Goal: Task Accomplishment & Management: Manage account settings

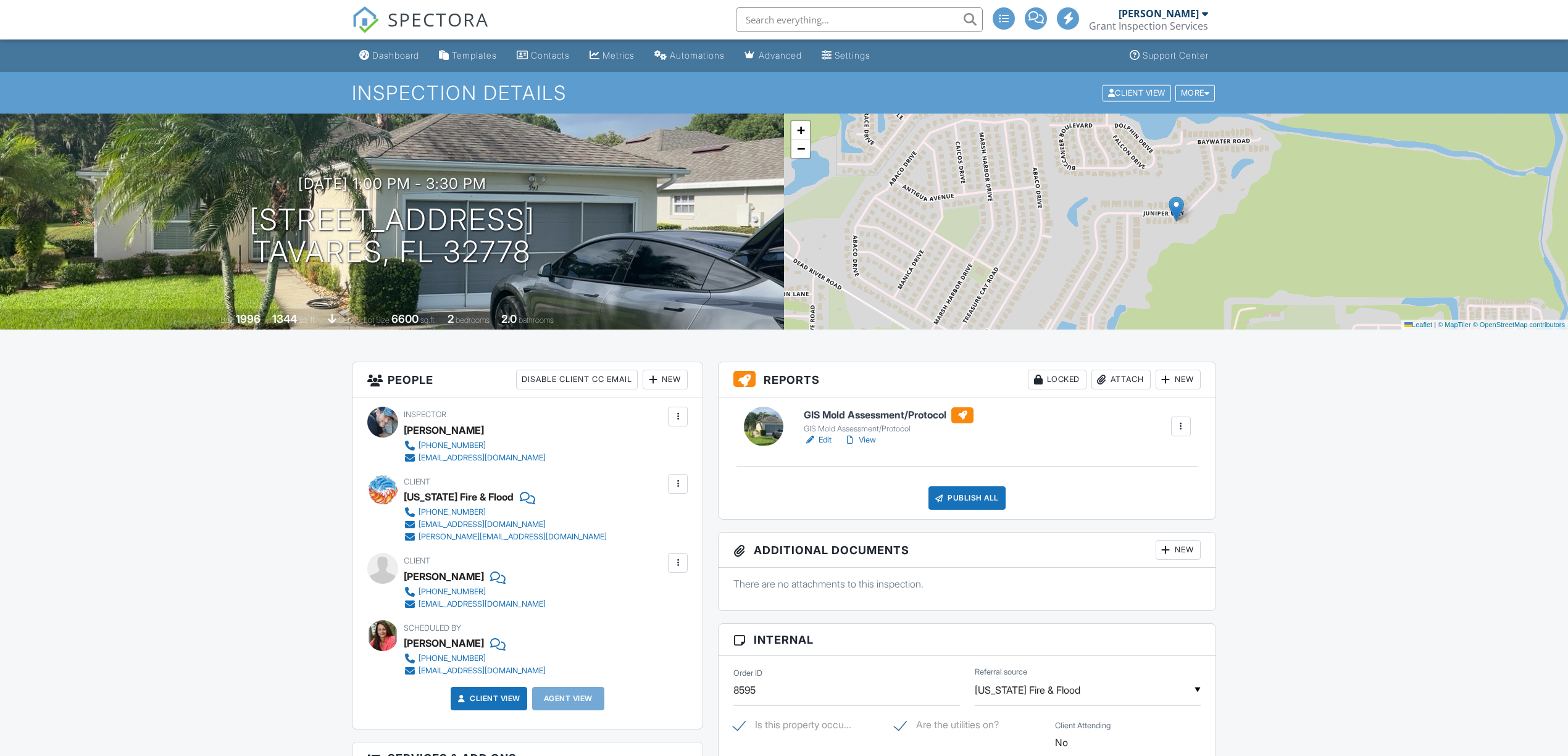
click at [1136, 383] on div "Attach" at bounding box center [1121, 379] width 59 height 20
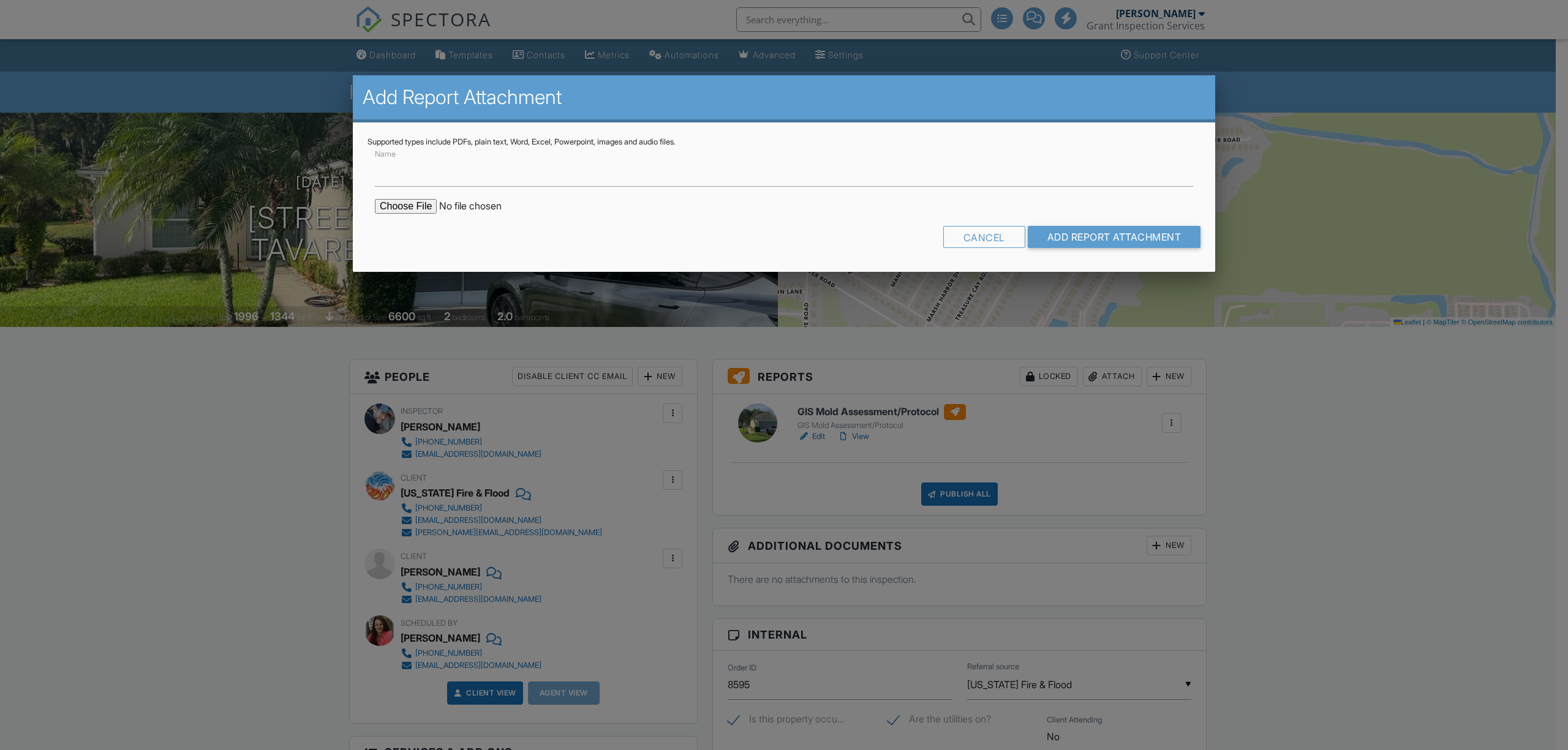
click at [417, 199] on input "file" at bounding box center [479, 206] width 208 height 15
type input "C:\fakepath\Lab Report.pdf"
click at [1154, 239] on input "Add Report Attachment" at bounding box center [1114, 237] width 173 height 22
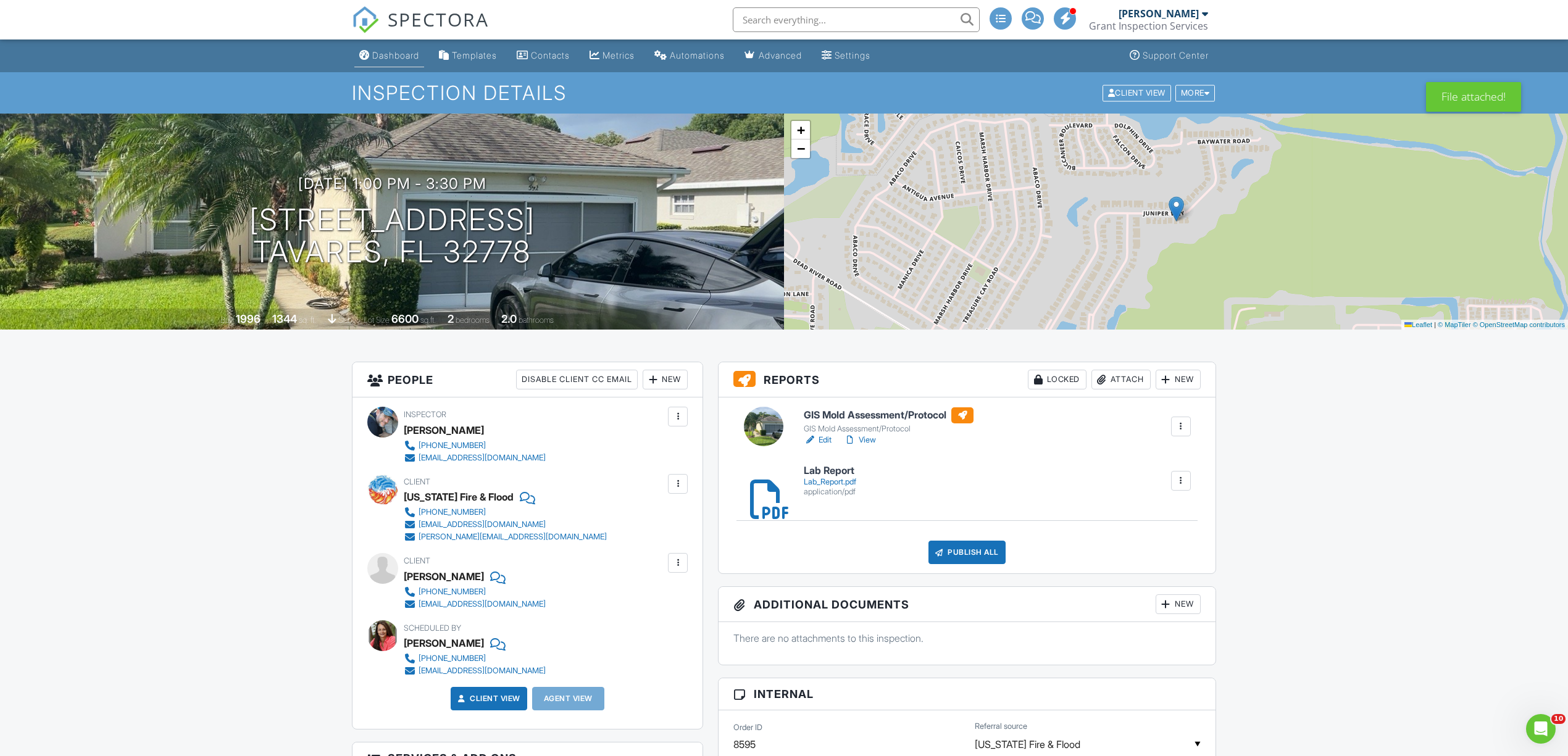
click at [396, 68] on li "Dashboard" at bounding box center [389, 56] width 75 height 33
click at [396, 62] on link "Dashboard" at bounding box center [389, 56] width 70 height 23
click at [1042, 382] on div "Locked" at bounding box center [1057, 379] width 59 height 20
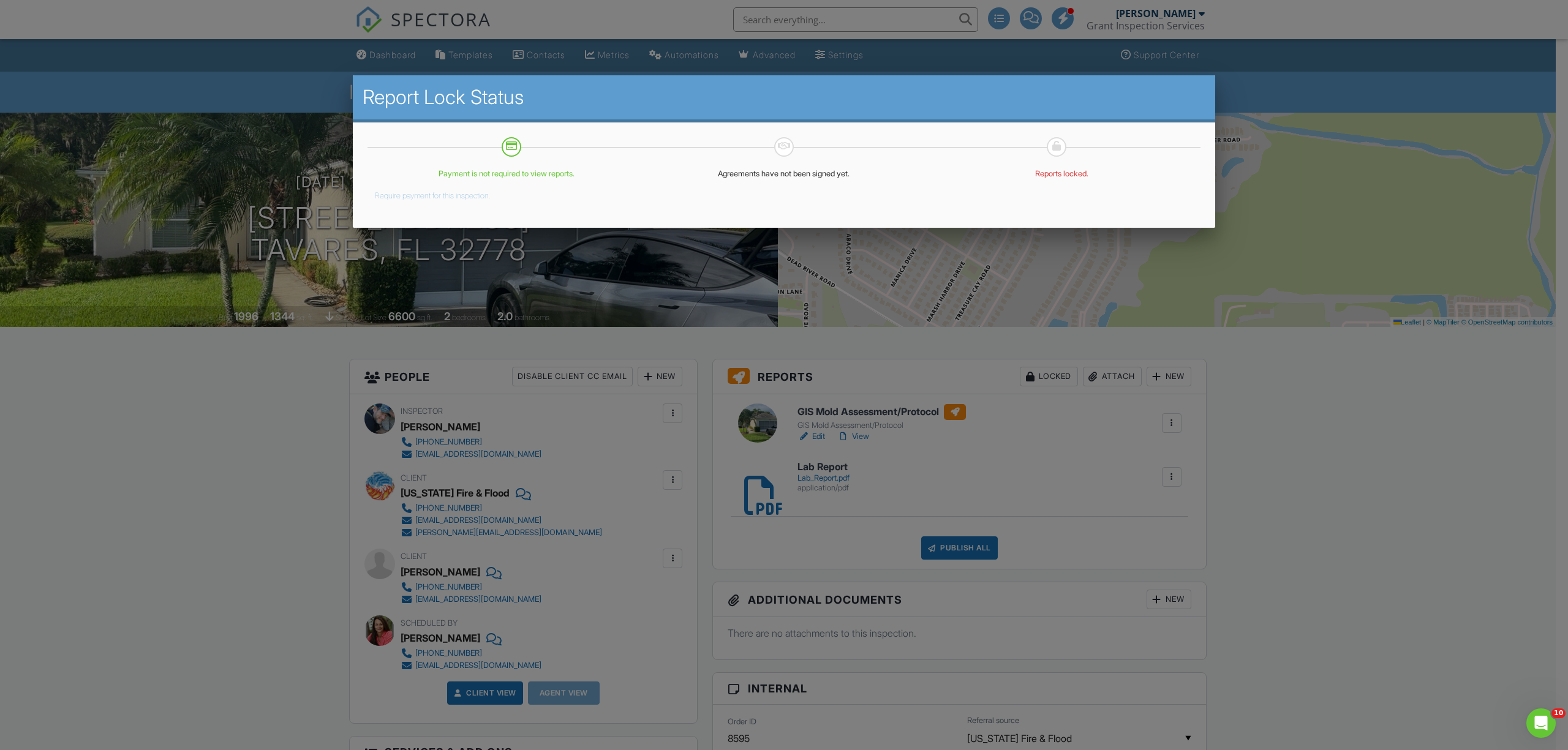
click at [967, 562] on div at bounding box center [784, 407] width 1568 height 938
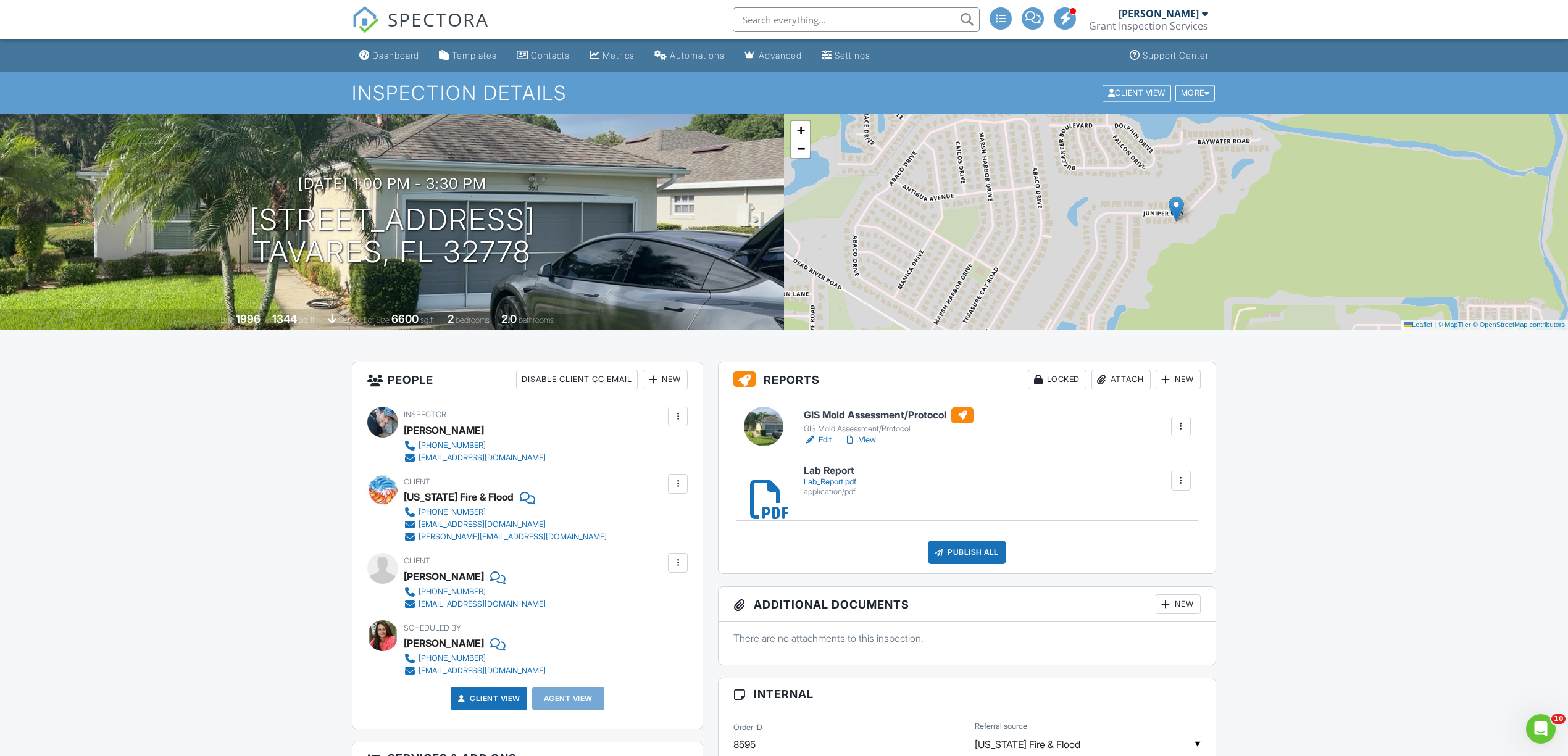
click at [976, 554] on div "Publish All" at bounding box center [967, 553] width 77 height 23
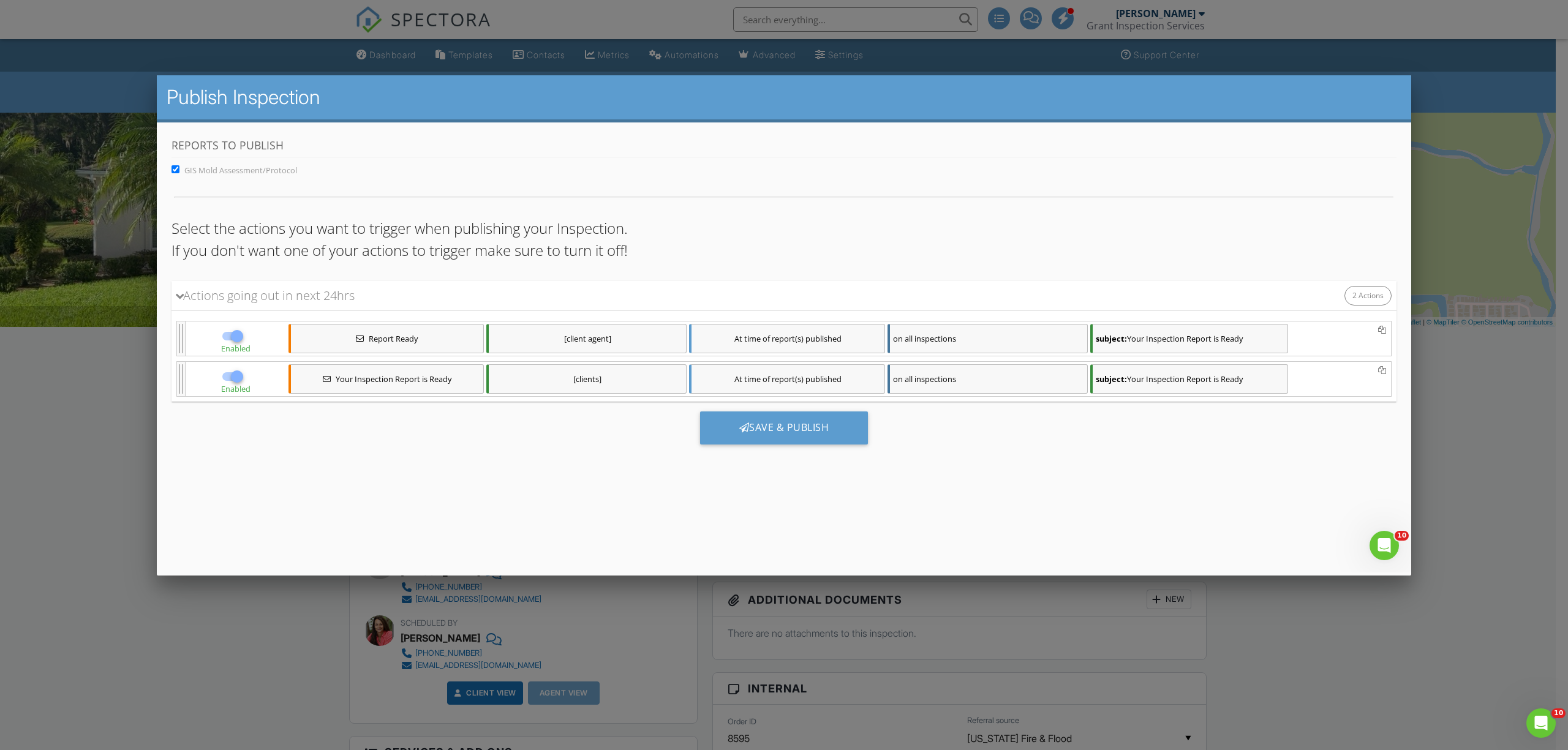
click at [1526, 444] on div at bounding box center [784, 407] width 1568 height 938
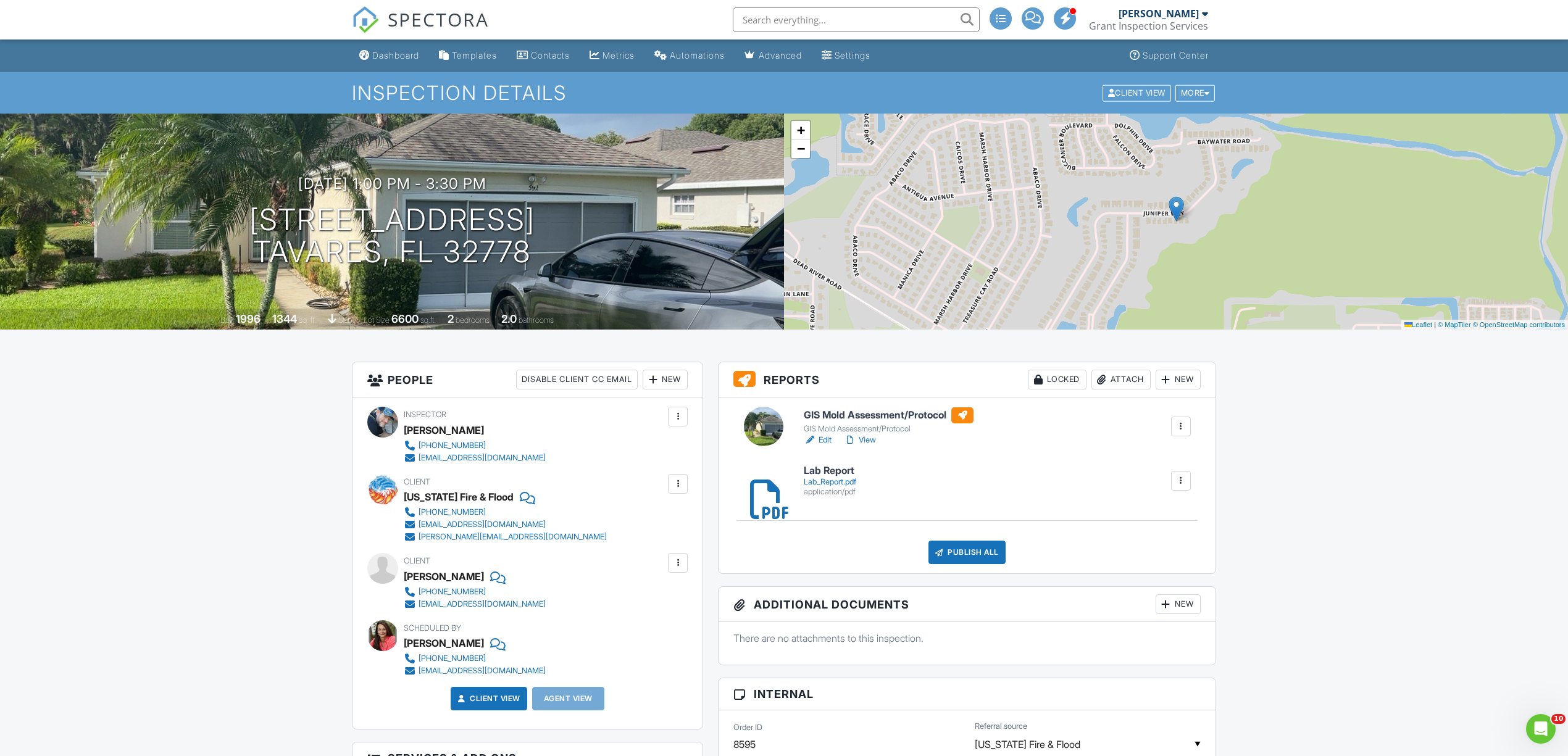
click at [975, 556] on div "Publish All" at bounding box center [967, 553] width 77 height 23
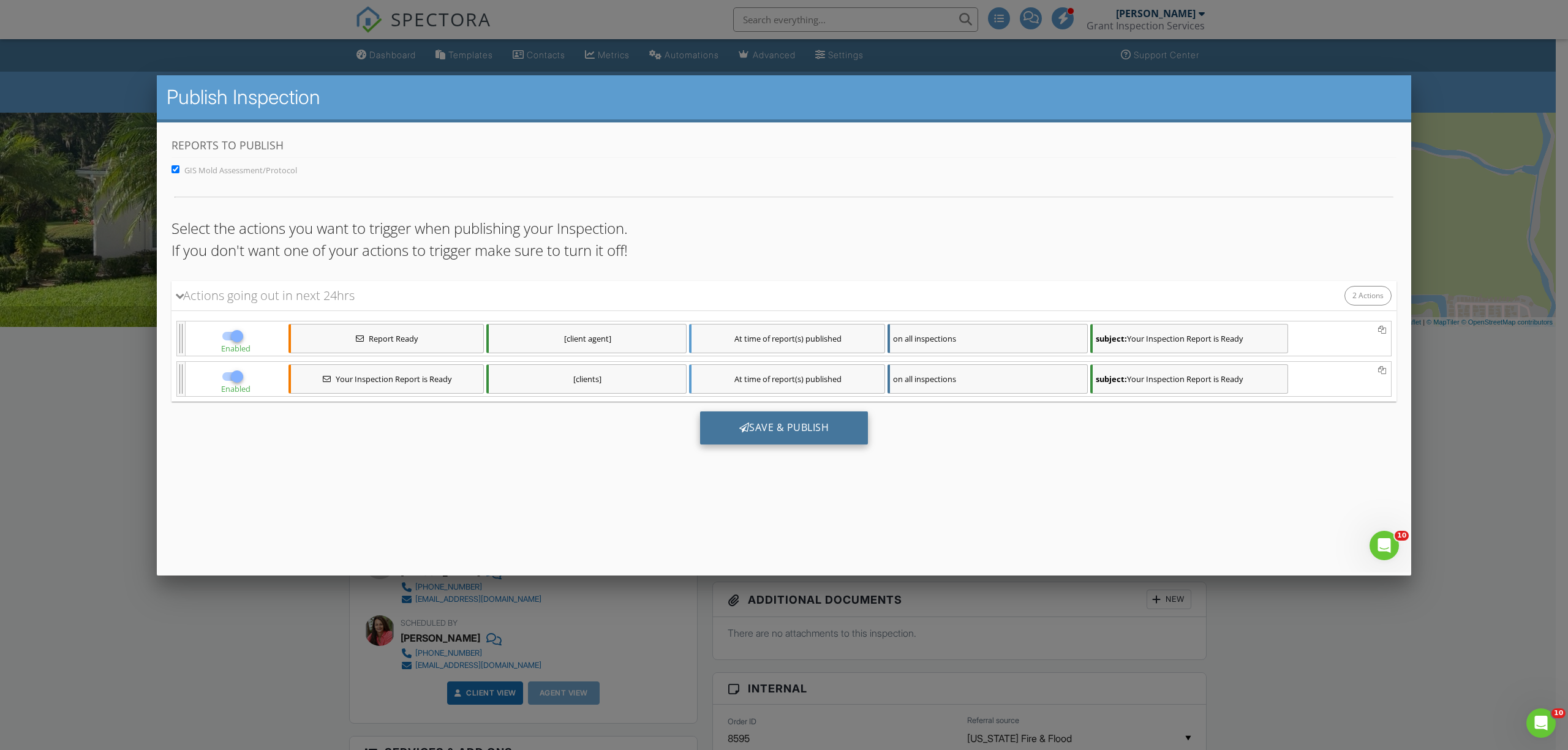
click at [801, 443] on div "Save & Publish" at bounding box center [784, 427] width 168 height 33
